Goal: Task Accomplishment & Management: Complete application form

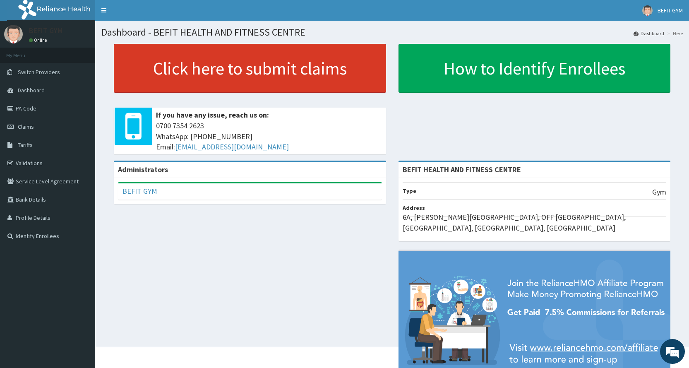
click at [220, 64] on link "Click here to submit claims" at bounding box center [250, 68] width 272 height 49
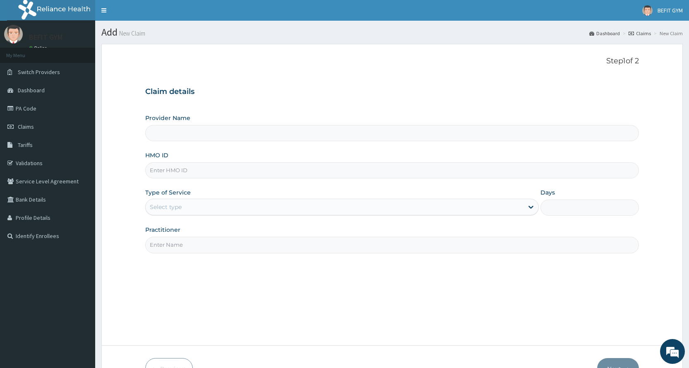
type input "BEFIT HEALTH AND FITNESS CENTRE"
type input "1"
click at [188, 168] on input "HMO ID" at bounding box center [391, 170] width 493 height 16
type input "DER/10004/A"
click at [185, 243] on input "Practitioner" at bounding box center [391, 245] width 493 height 16
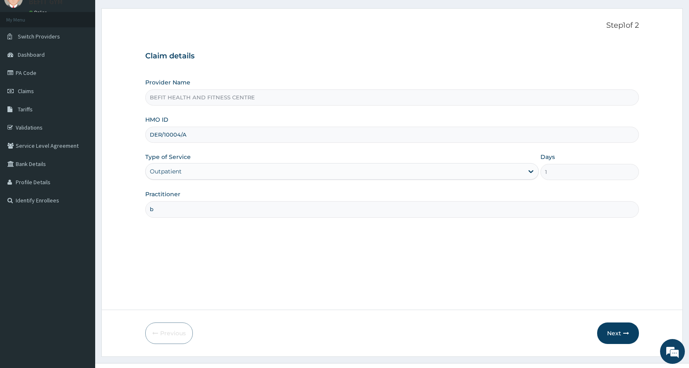
scroll to position [52, 0]
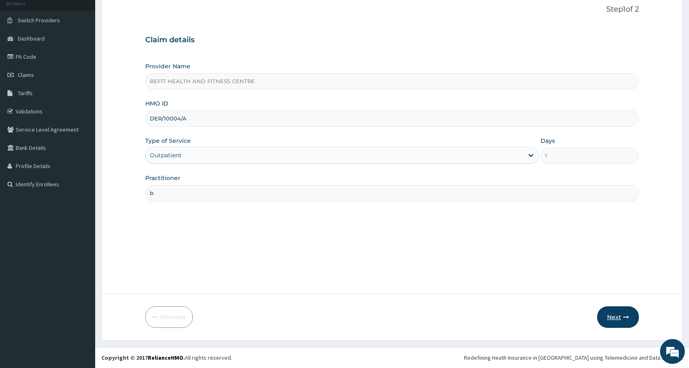
type input "b"
click at [625, 318] on icon "button" at bounding box center [626, 317] width 6 height 6
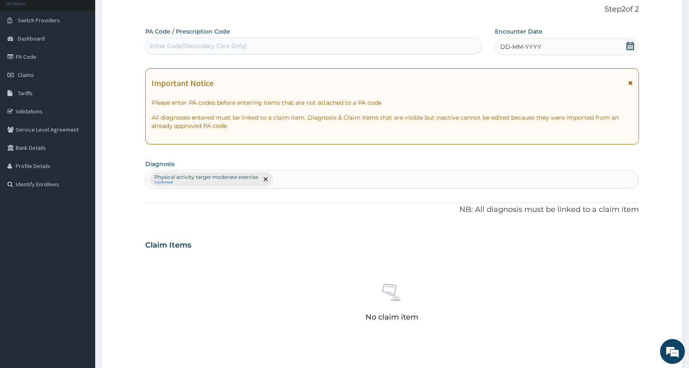
click at [373, 52] on div "Enter Code(Secondary Care Only)" at bounding box center [313, 45] width 335 height 13
type input "PA/C"
click at [187, 44] on div "Enter Code(Secondary Care Only)" at bounding box center [313, 45] width 335 height 13
type input "PA/6C8944"
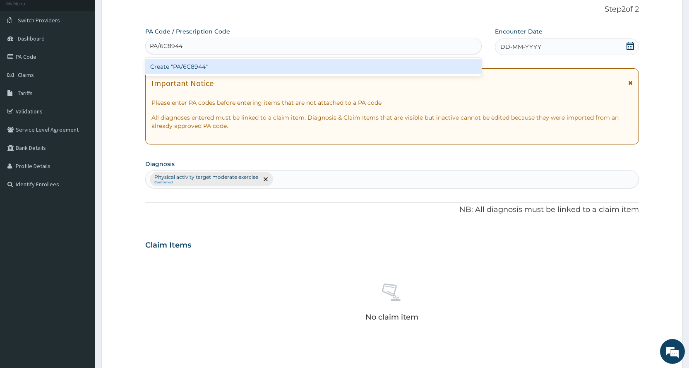
click at [321, 70] on div "Create "PA/6C8944"" at bounding box center [313, 66] width 336 height 15
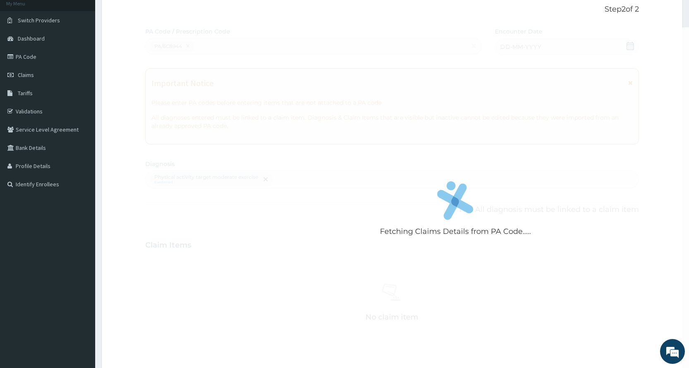
click at [522, 51] on div "Fetching Claims Details from PA Code....." at bounding box center [455, 211] width 620 height 368
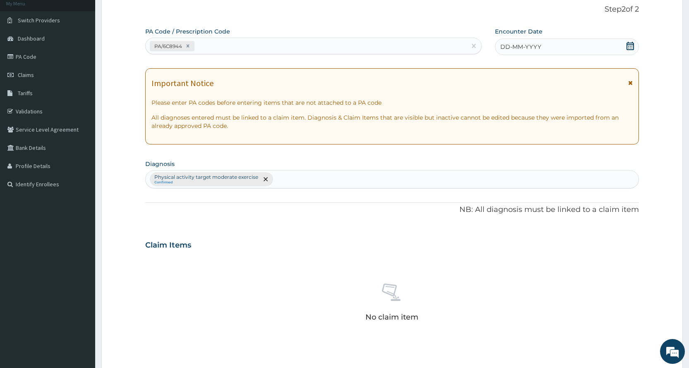
click at [560, 46] on div "DD-MM-YYYY" at bounding box center [567, 46] width 144 height 17
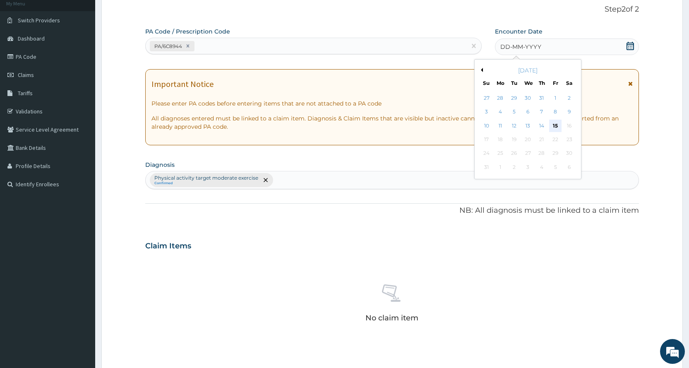
click at [556, 128] on div "15" at bounding box center [555, 126] width 12 height 12
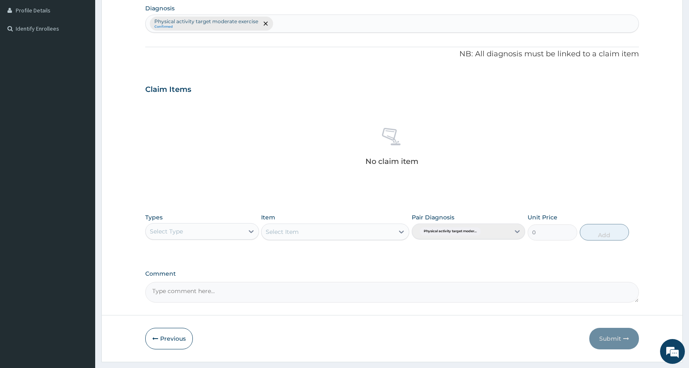
scroll to position [229, 0]
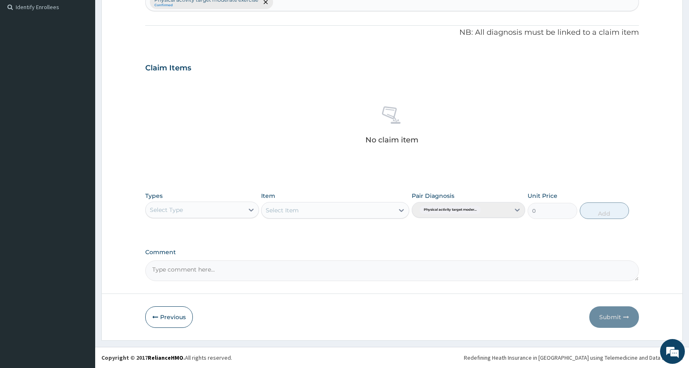
click at [194, 207] on div "Select Type" at bounding box center [195, 209] width 98 height 13
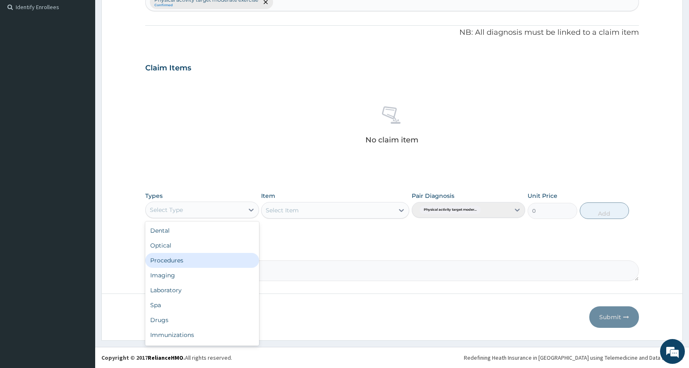
scroll to position [28, 0]
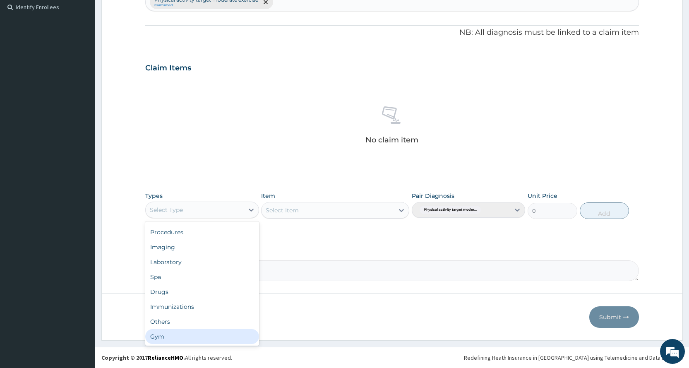
click at [200, 331] on div "Gym" at bounding box center [201, 336] width 113 height 15
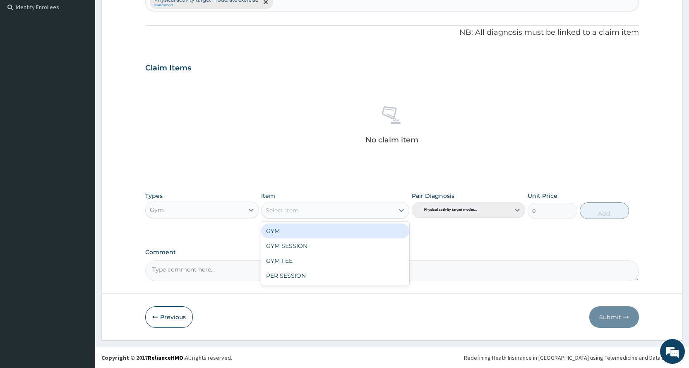
click at [351, 209] on div "Select Item" at bounding box center [327, 210] width 132 height 13
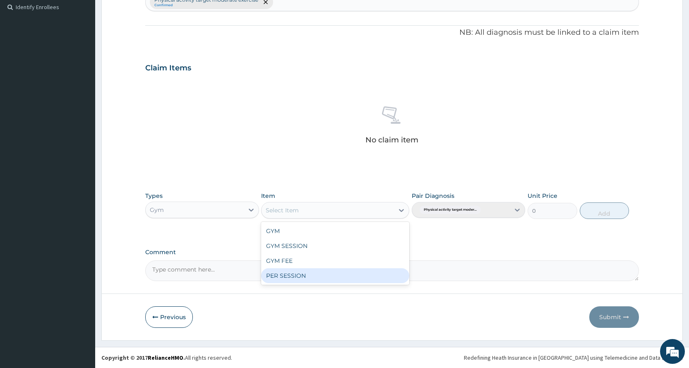
click at [327, 277] on div "PER SESSION" at bounding box center [335, 275] width 148 height 15
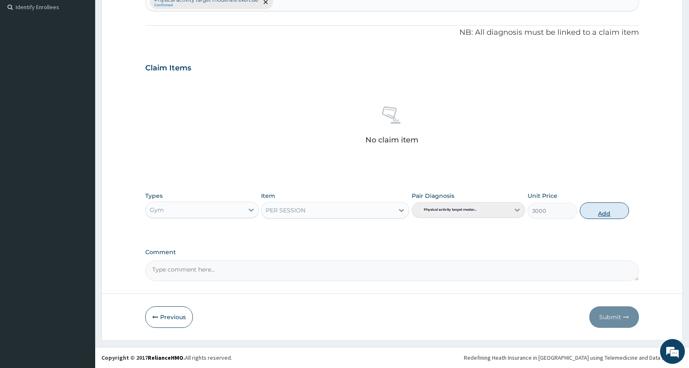
click at [587, 208] on button "Add" at bounding box center [604, 210] width 49 height 17
type input "0"
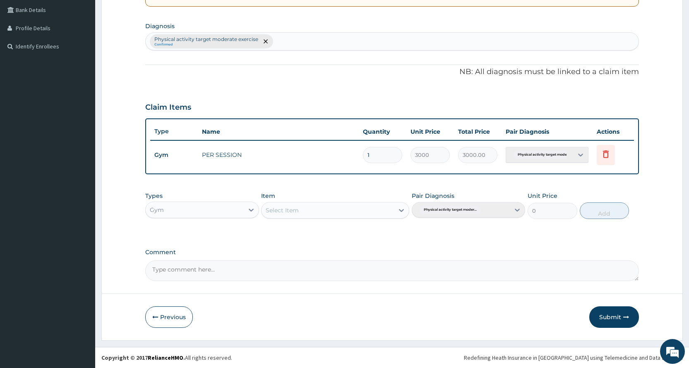
scroll to position [189, 0]
click at [622, 315] on button "Submit" at bounding box center [614, 317] width 50 height 22
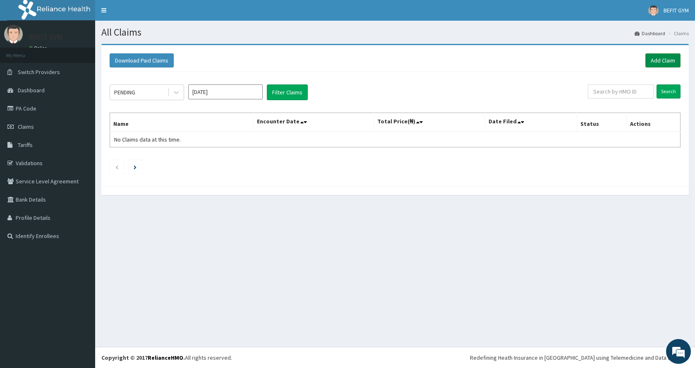
click at [658, 56] on link "Add Claim" at bounding box center [662, 60] width 35 height 14
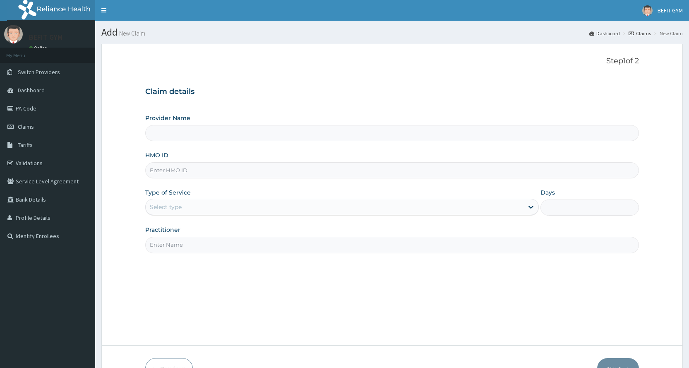
type input "BEFIT HEALTH AND FITNESS CENTRE"
type input "1"
click at [281, 168] on input "HMO ID" at bounding box center [391, 170] width 493 height 16
type input "DER/10004/B"
click at [220, 249] on input "Practitioner" at bounding box center [391, 245] width 493 height 16
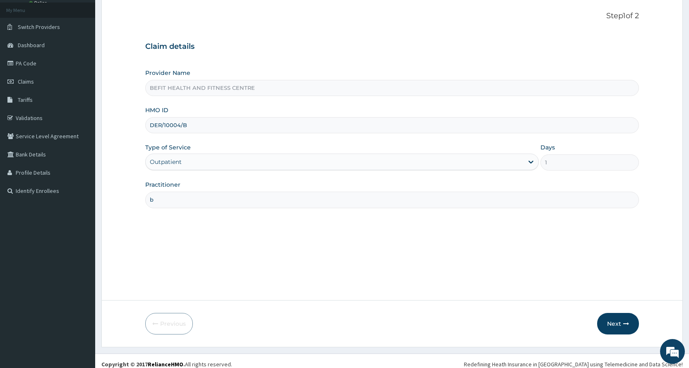
scroll to position [52, 0]
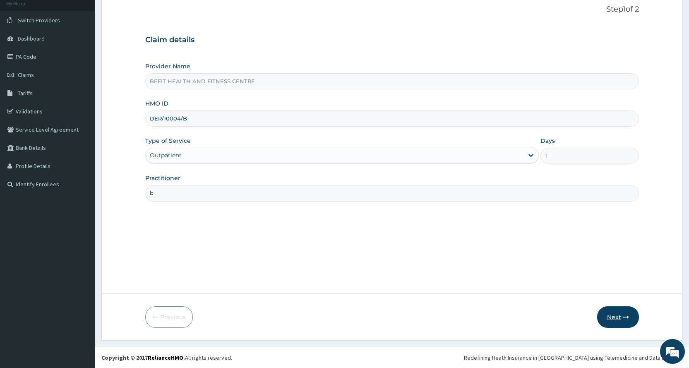
type input "b"
click at [609, 312] on button "Next" at bounding box center [618, 317] width 42 height 22
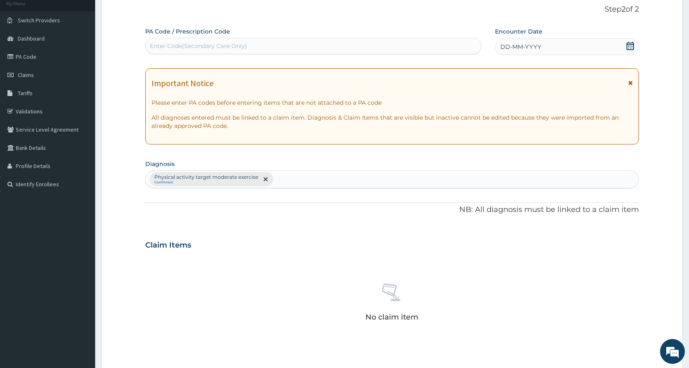
click at [319, 41] on div "Enter Code(Secondary Care Only)" at bounding box center [313, 45] width 335 height 13
type input "PA/D13D38"
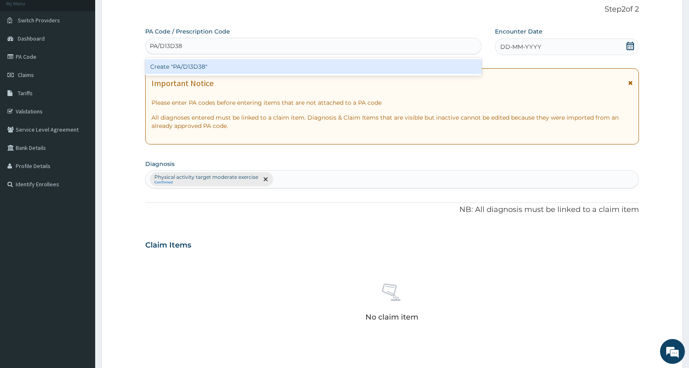
click at [402, 71] on div "Create "PA/D13D38"" at bounding box center [313, 66] width 336 height 15
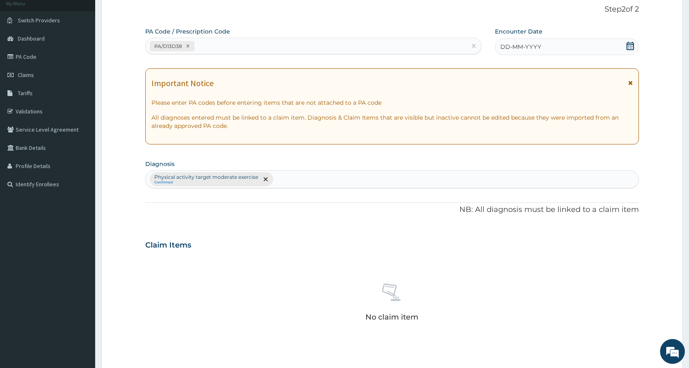
click at [631, 46] on icon at bounding box center [629, 46] width 7 height 8
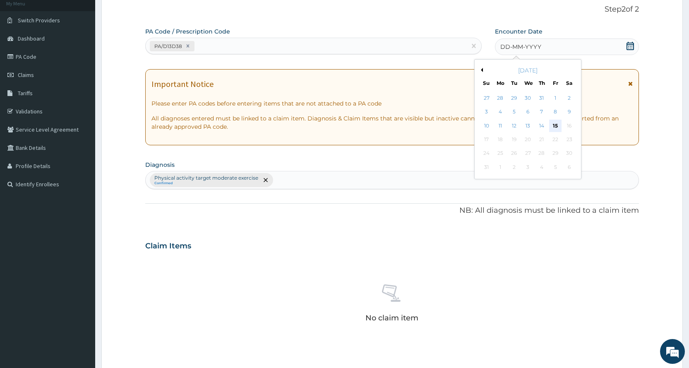
click at [557, 125] on div "15" at bounding box center [555, 126] width 12 height 12
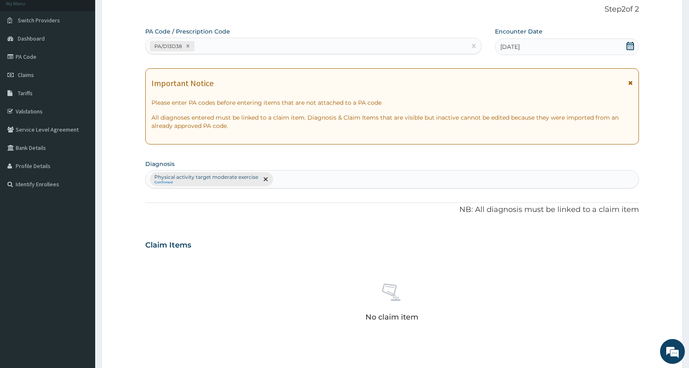
scroll to position [217, 0]
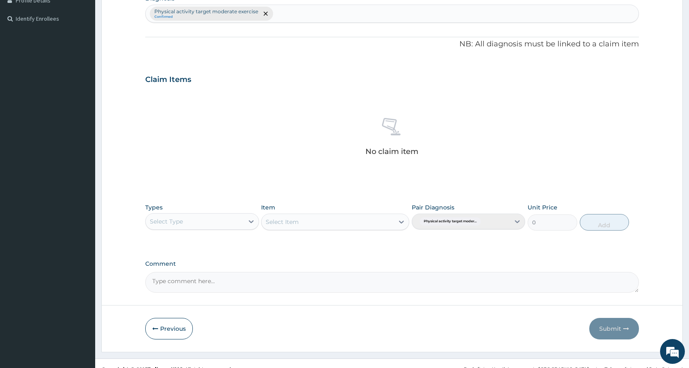
click at [174, 226] on div "Select Type" at bounding box center [195, 221] width 98 height 13
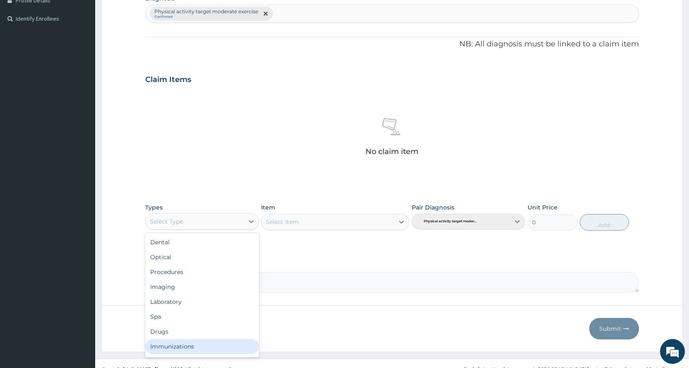
scroll to position [28, 0]
click at [181, 349] on div "Gym" at bounding box center [201, 347] width 113 height 15
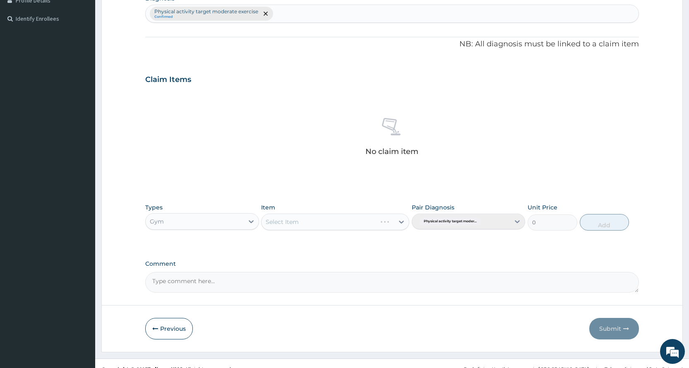
click at [287, 232] on div "Types option Gym, selected. Select is focused ,type to refine list, press Down …" at bounding box center [391, 217] width 493 height 36
click at [287, 225] on div "Select Item" at bounding box center [282, 222] width 33 height 8
click at [280, 285] on div "PER SESSION" at bounding box center [335, 287] width 148 height 15
click at [584, 221] on button "Add" at bounding box center [604, 222] width 49 height 17
type input "0"
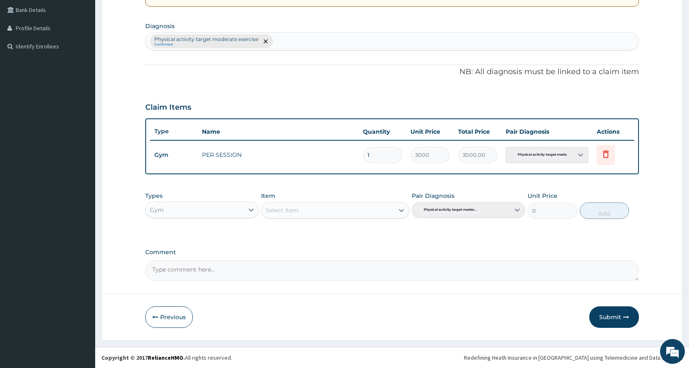
scroll to position [189, 0]
click at [605, 322] on button "Submit" at bounding box center [614, 317] width 50 height 22
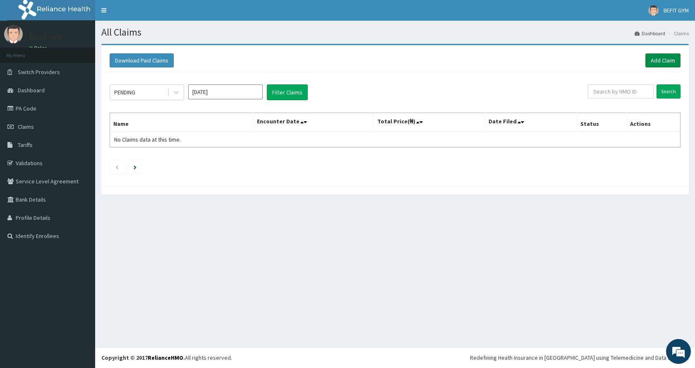
click at [666, 60] on link "Add Claim" at bounding box center [662, 60] width 35 height 14
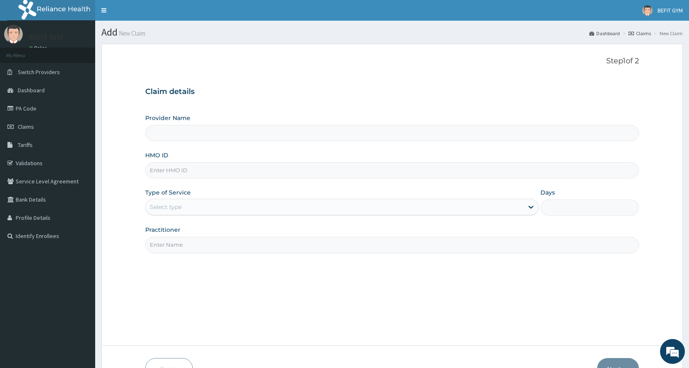
click at [196, 170] on input "HMO ID" at bounding box center [391, 170] width 493 height 16
type input "BEFIT HEALTH AND FITNESS CENTRE"
type input "1"
type input "nbp/10193/a"
click at [290, 258] on div "Step 1 of 2 Claim details Provider Name BEFIT HEALTH AND FITNESS CENTRE HMO ID …" at bounding box center [391, 195] width 493 height 276
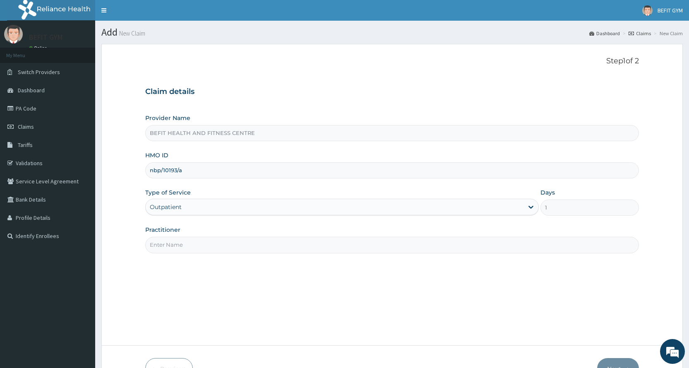
click at [295, 249] on input "Practitioner" at bounding box center [391, 245] width 493 height 16
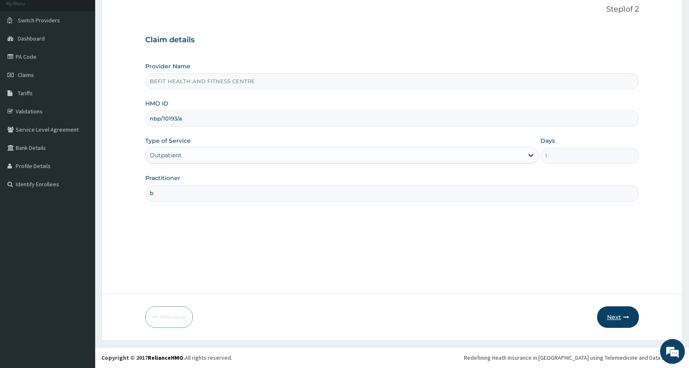
type input "b"
click at [611, 321] on button "Next" at bounding box center [618, 317] width 42 height 22
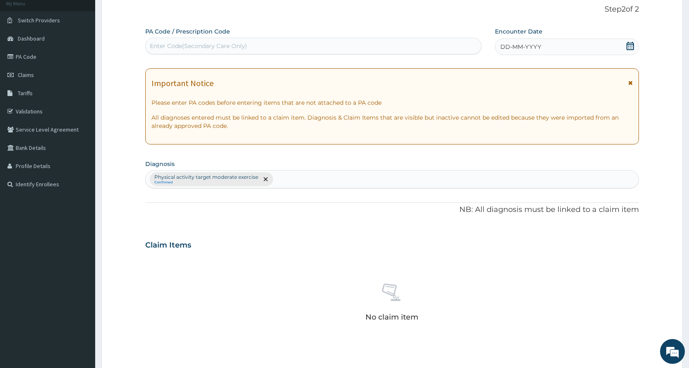
click at [412, 43] on div "Enter Code(Secondary Care Only)" at bounding box center [313, 45] width 335 height 13
type input "PA/EE82F1"
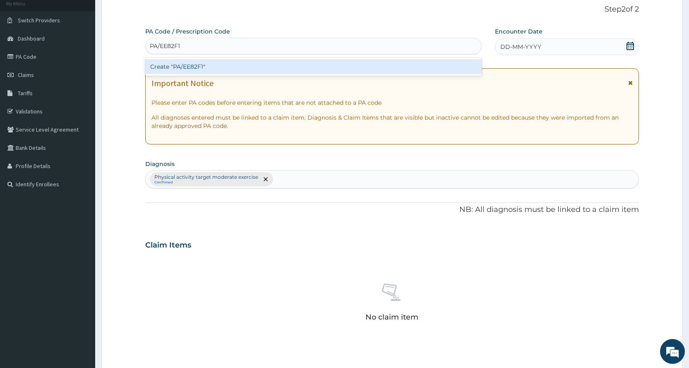
click at [307, 65] on div "Create "PA/EE82F1"" at bounding box center [313, 66] width 336 height 15
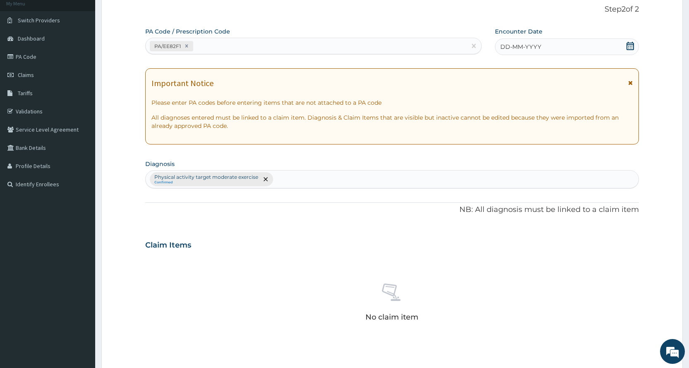
click at [551, 43] on div "DD-MM-YYYY" at bounding box center [567, 46] width 144 height 17
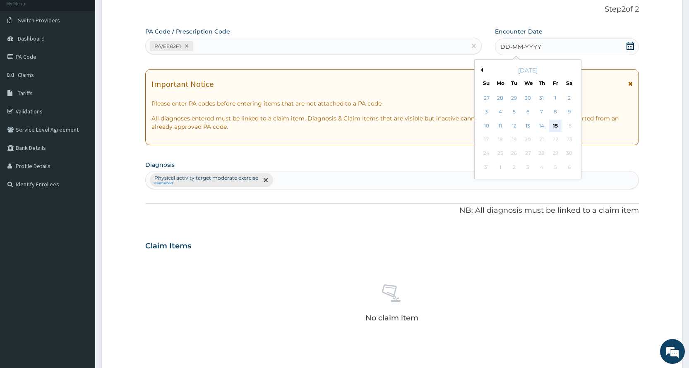
click at [555, 129] on div "15" at bounding box center [555, 126] width 12 height 12
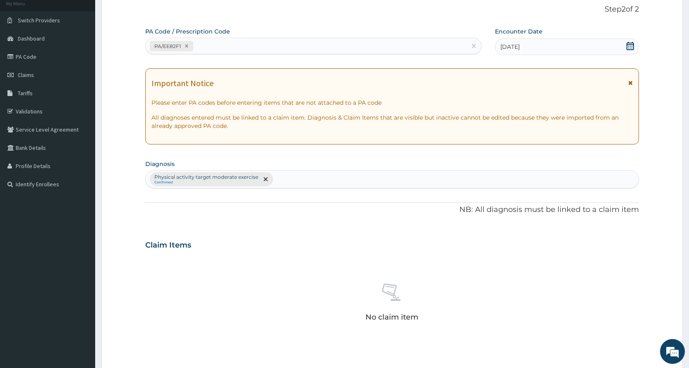
scroll to position [217, 0]
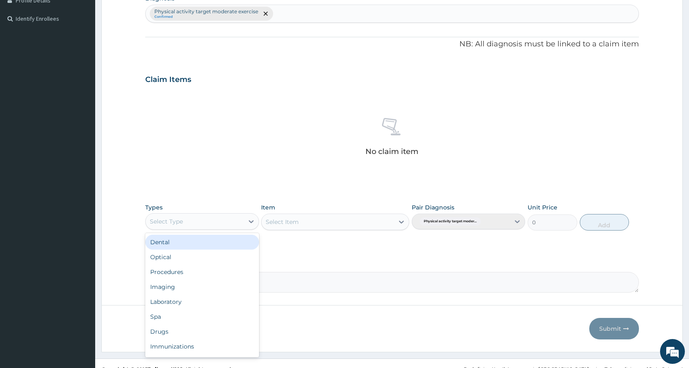
click at [178, 218] on div "Select Type" at bounding box center [166, 221] width 33 height 8
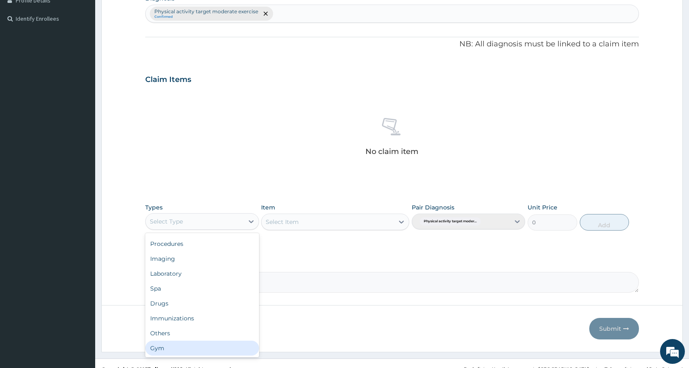
click at [167, 348] on div "Gym" at bounding box center [201, 347] width 113 height 15
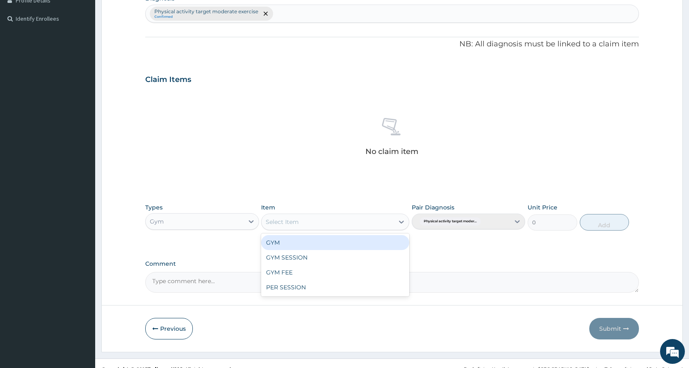
click at [371, 218] on div "Select Item" at bounding box center [327, 221] width 132 height 13
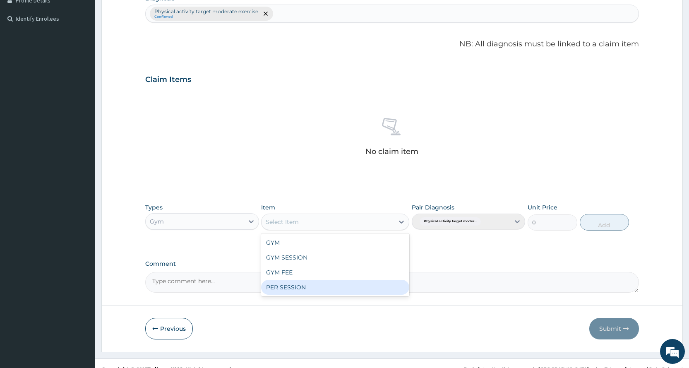
click at [333, 286] on div "PER SESSION" at bounding box center [335, 287] width 148 height 15
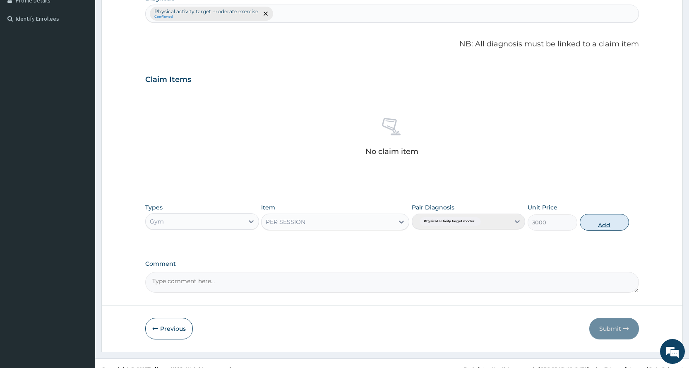
click at [608, 226] on button "Add" at bounding box center [604, 222] width 49 height 17
type input "0"
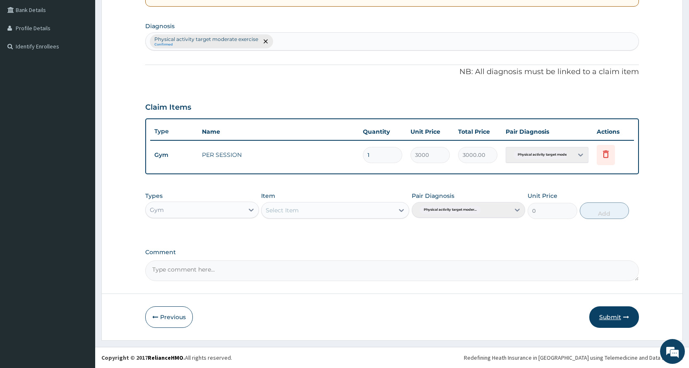
click at [611, 319] on button "Submit" at bounding box center [614, 317] width 50 height 22
